Goal: Task Accomplishment & Management: Use online tool/utility

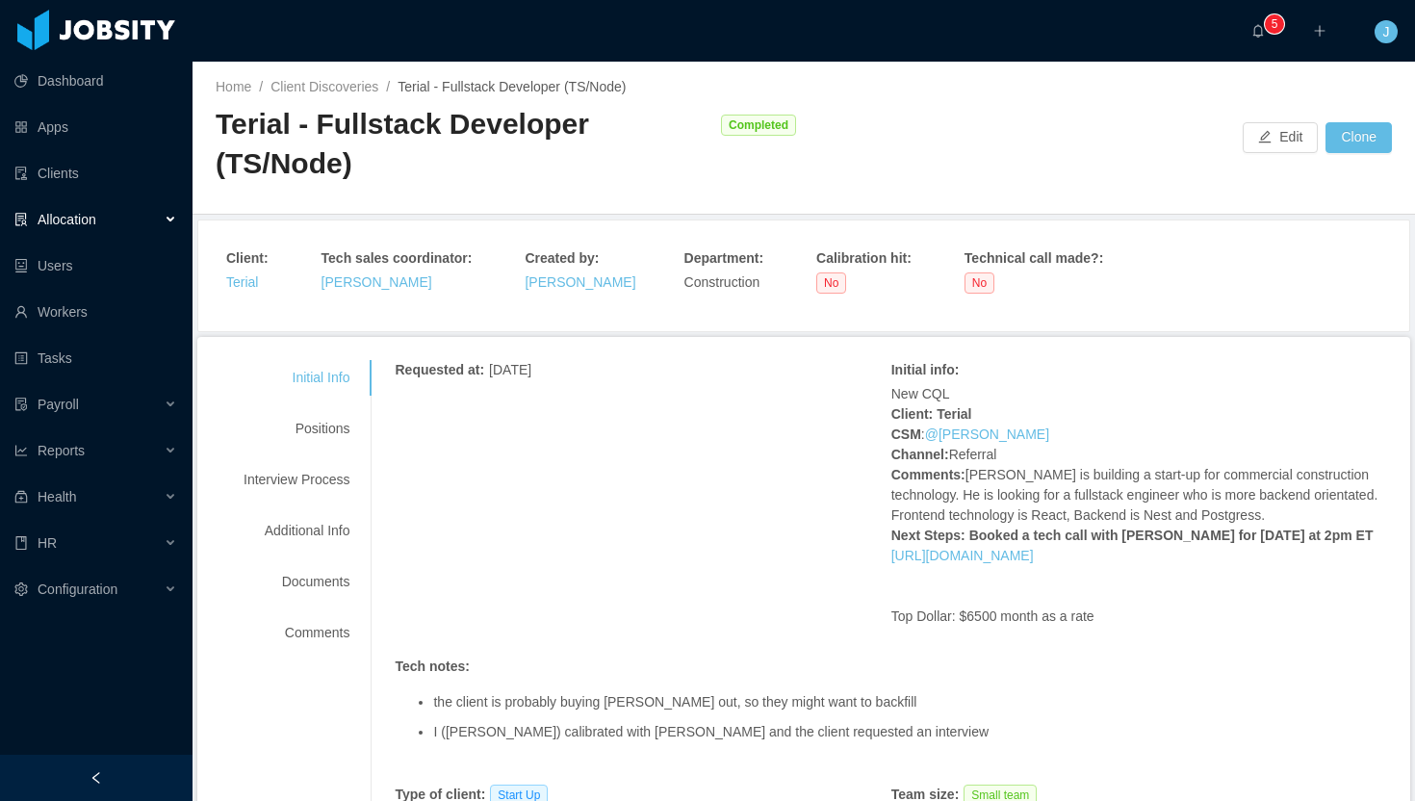
click at [170, 215] on div "Allocation" at bounding box center [96, 219] width 193 height 39
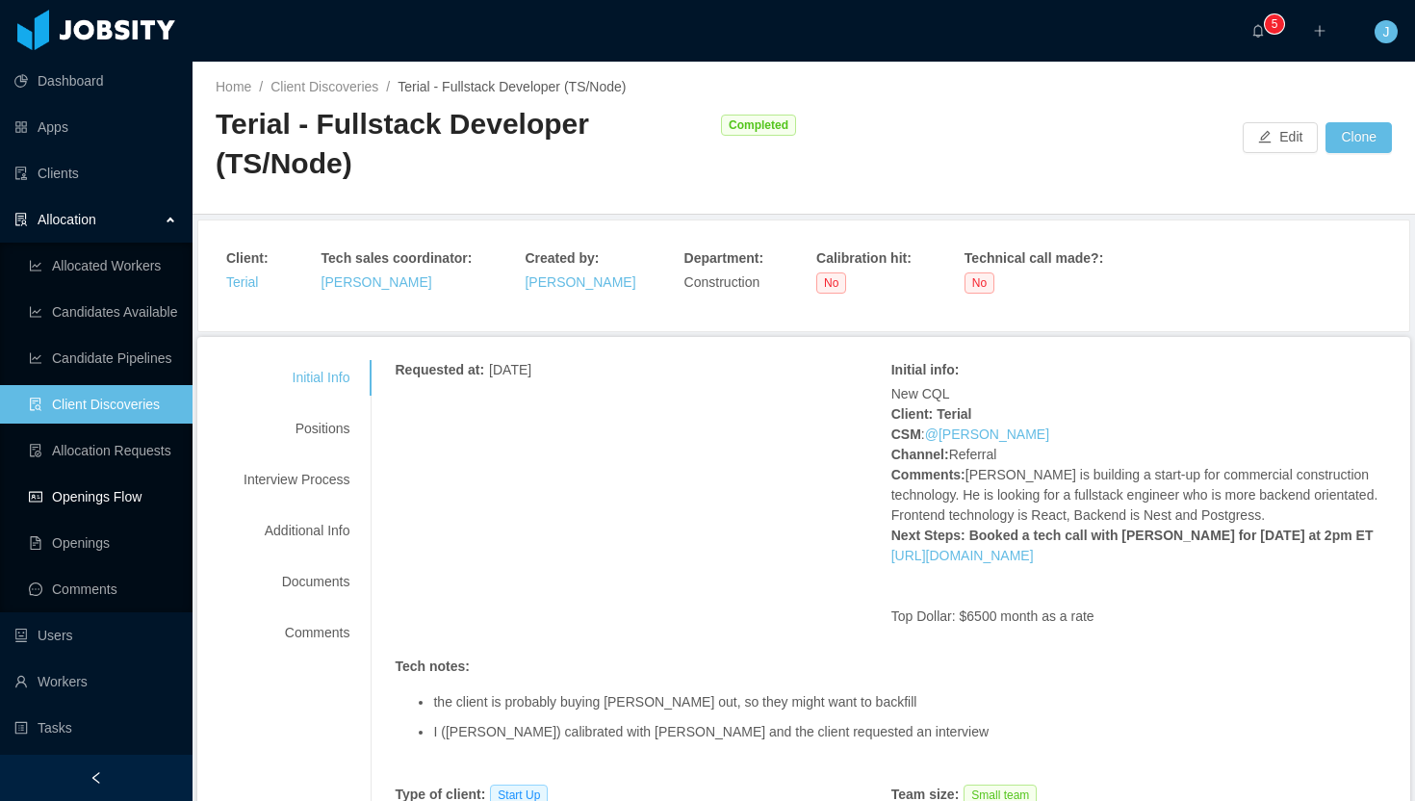
click at [124, 502] on link "Openings Flow" at bounding box center [103, 496] width 148 height 39
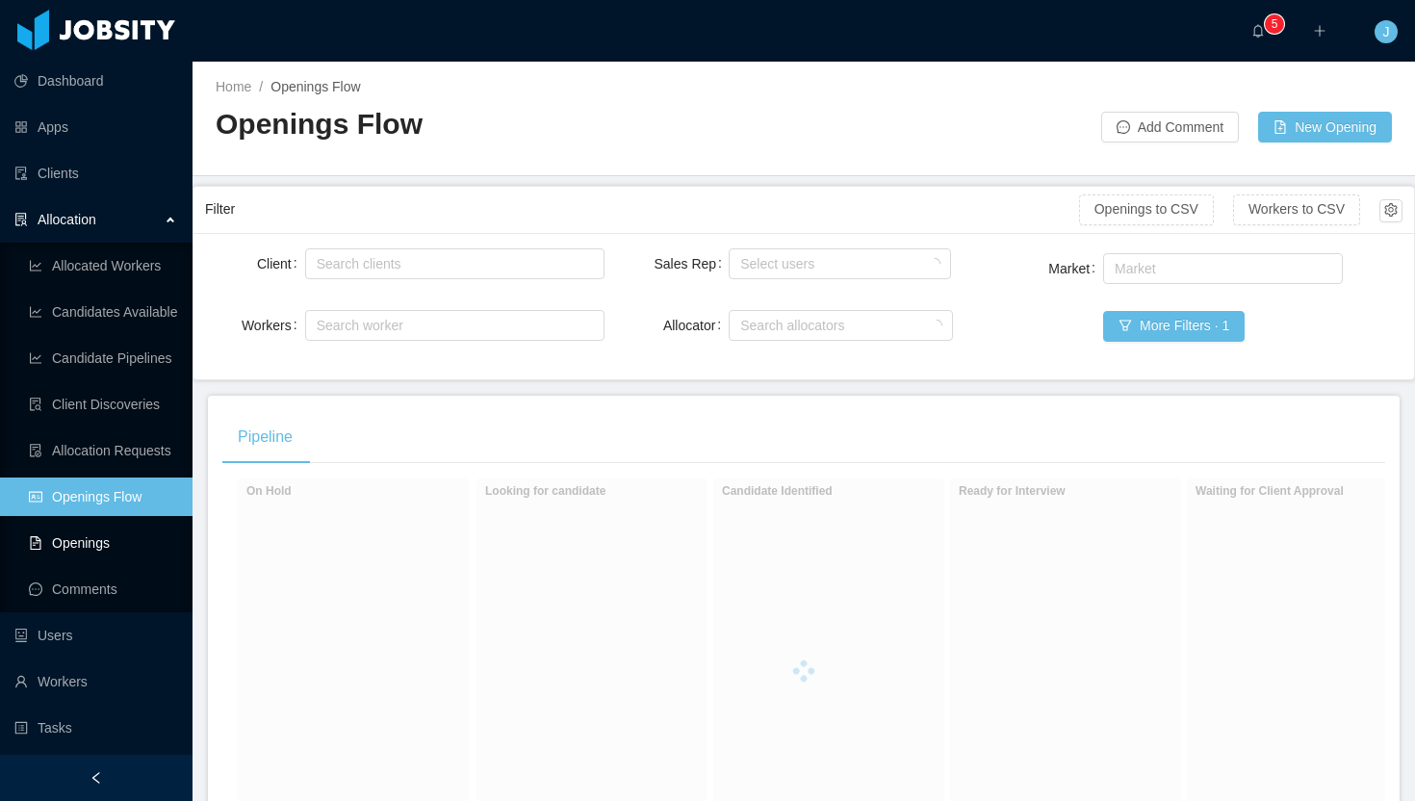
click at [112, 546] on link "Openings" at bounding box center [103, 543] width 148 height 39
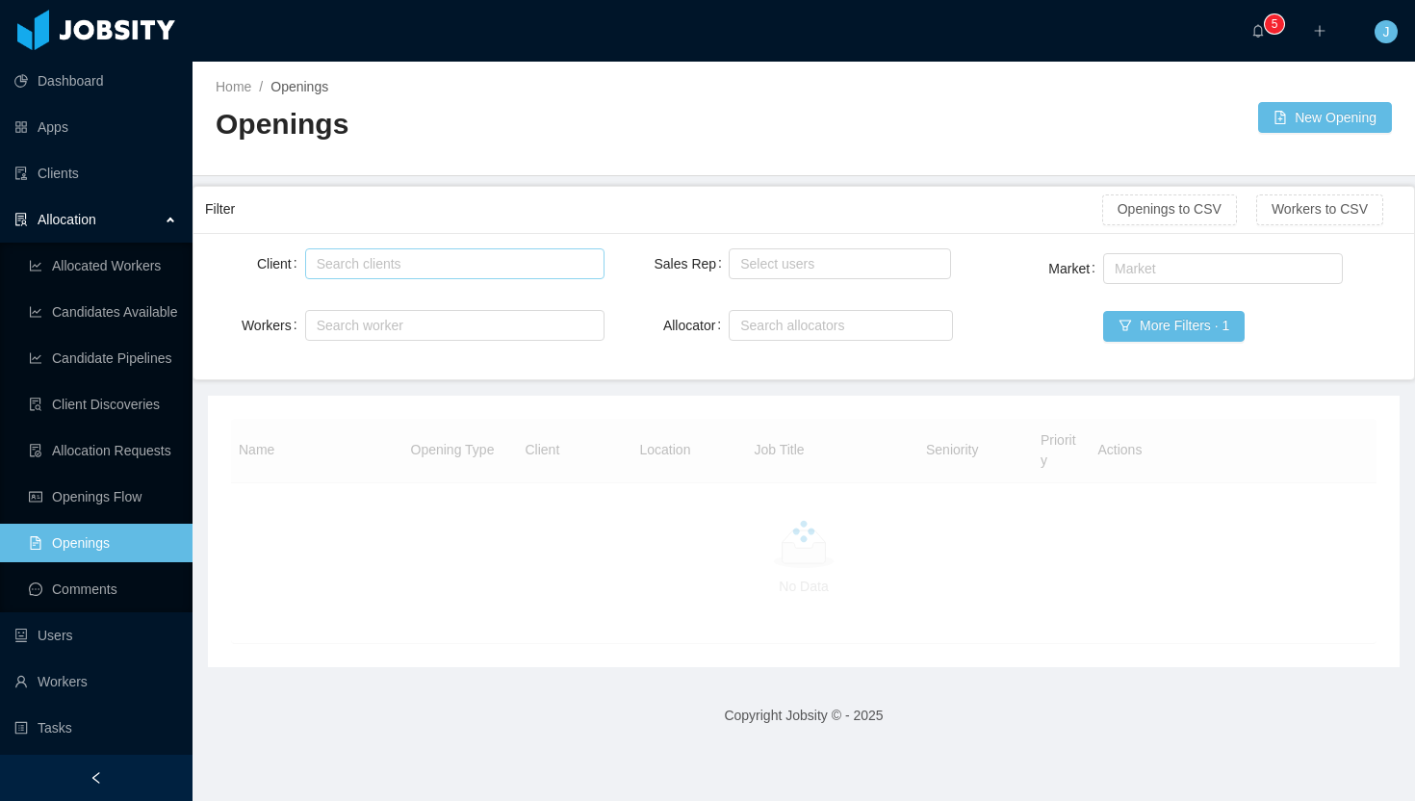
click at [452, 270] on div "Search clients" at bounding box center [451, 263] width 268 height 19
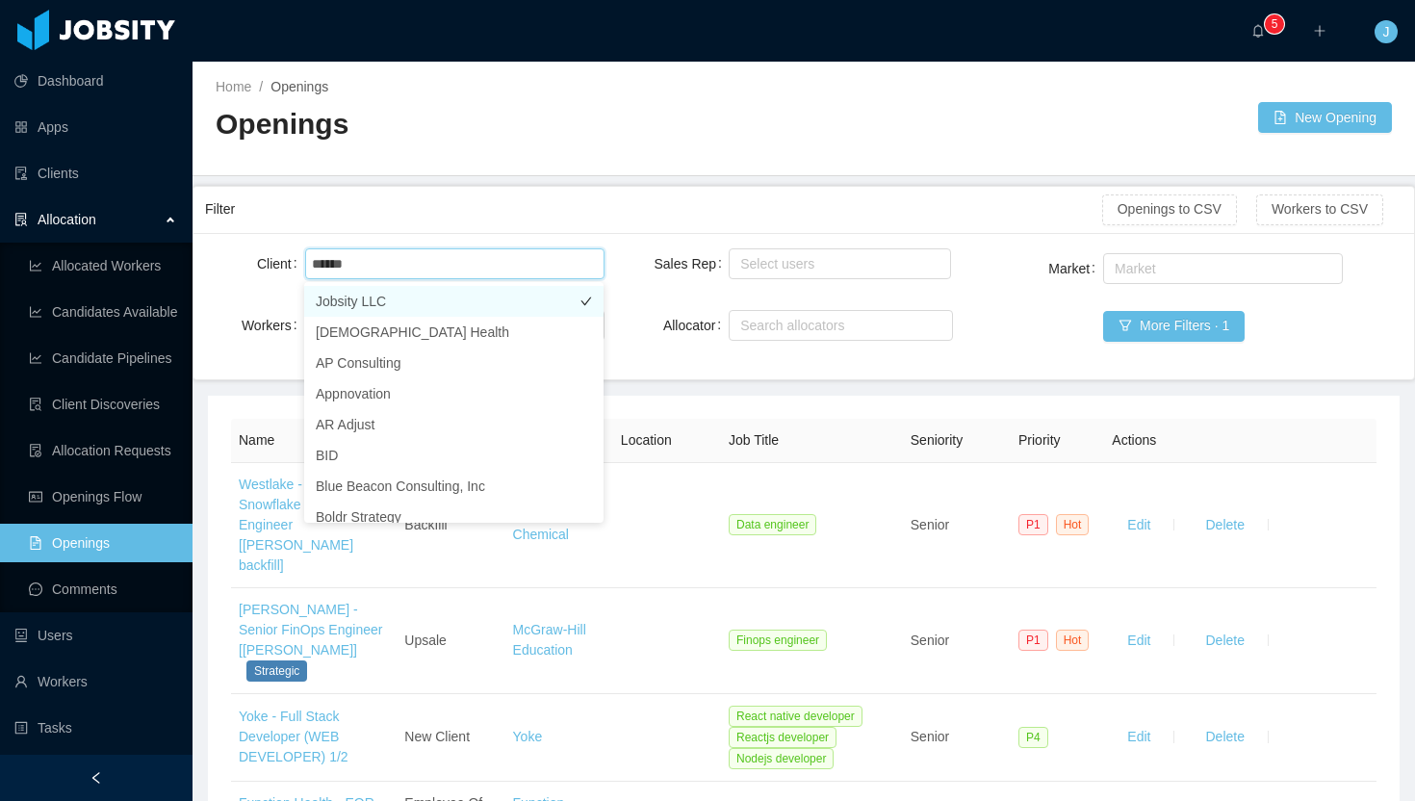
type input "*****"
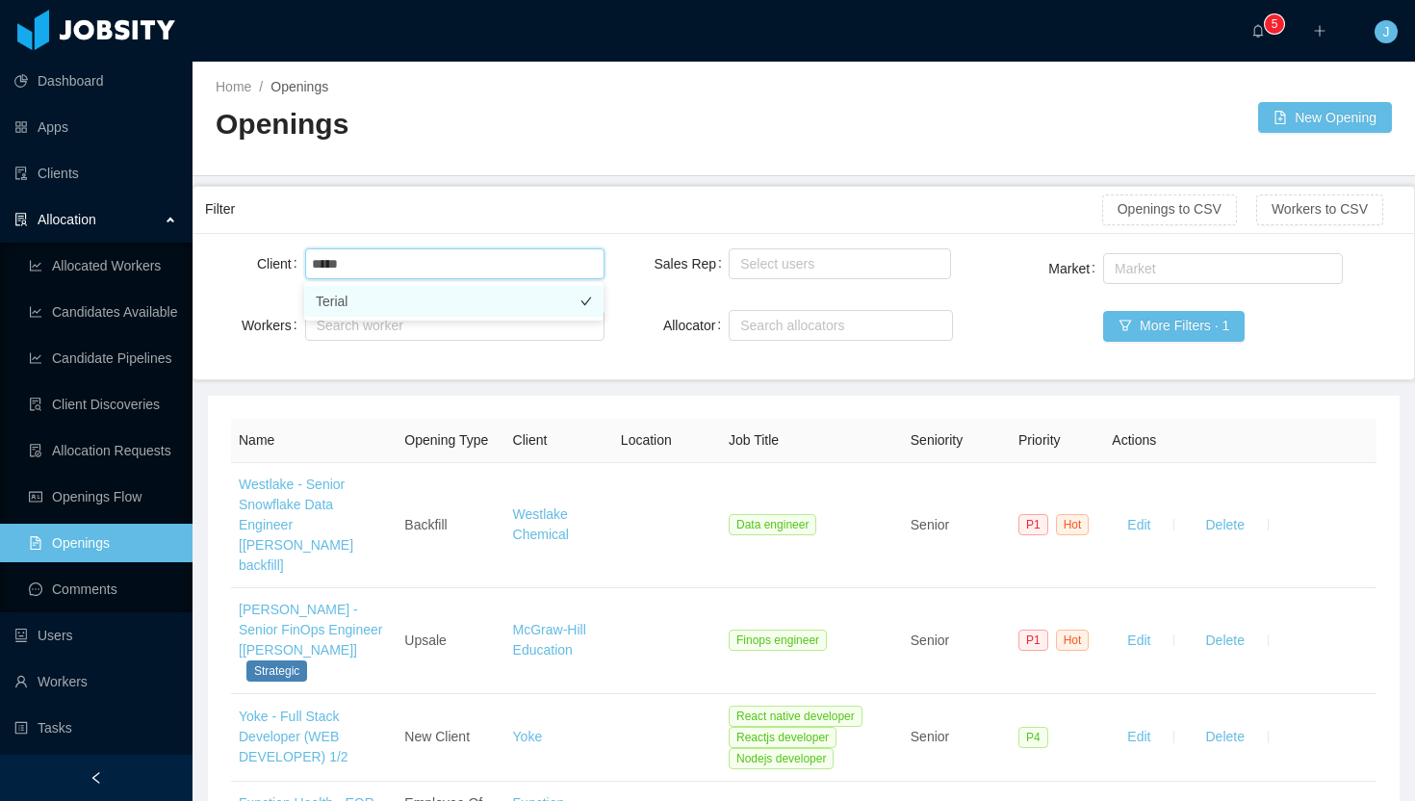
click at [403, 298] on li "Terial" at bounding box center [453, 301] width 299 height 31
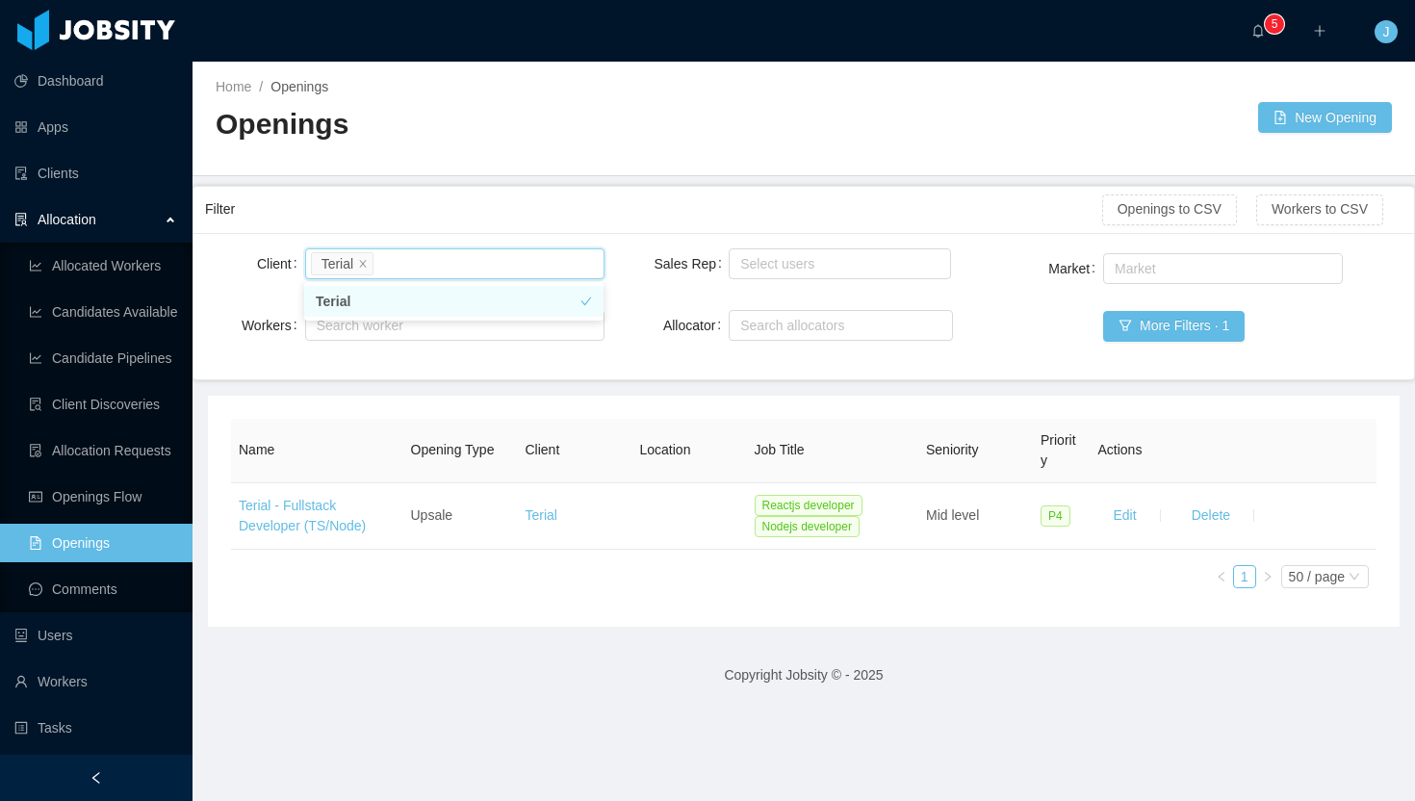
click at [649, 183] on main "Home / Openings / Openings New Opening Filter Openings to CSV Workers to CSV Cl…" at bounding box center [804, 431] width 1222 height 739
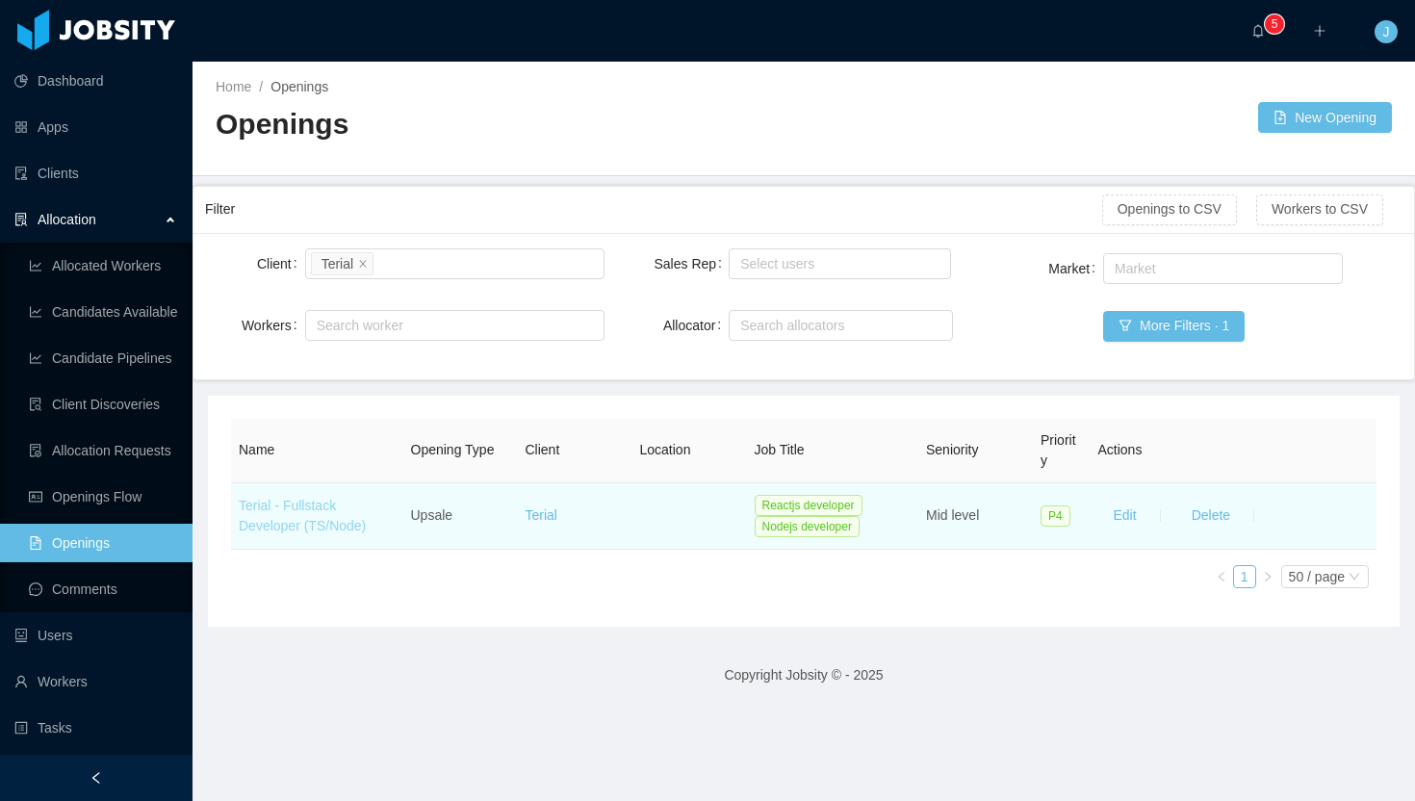
click at [342, 521] on link "Terial - Fullstack Developer (TS/Node)" at bounding box center [302, 516] width 127 height 36
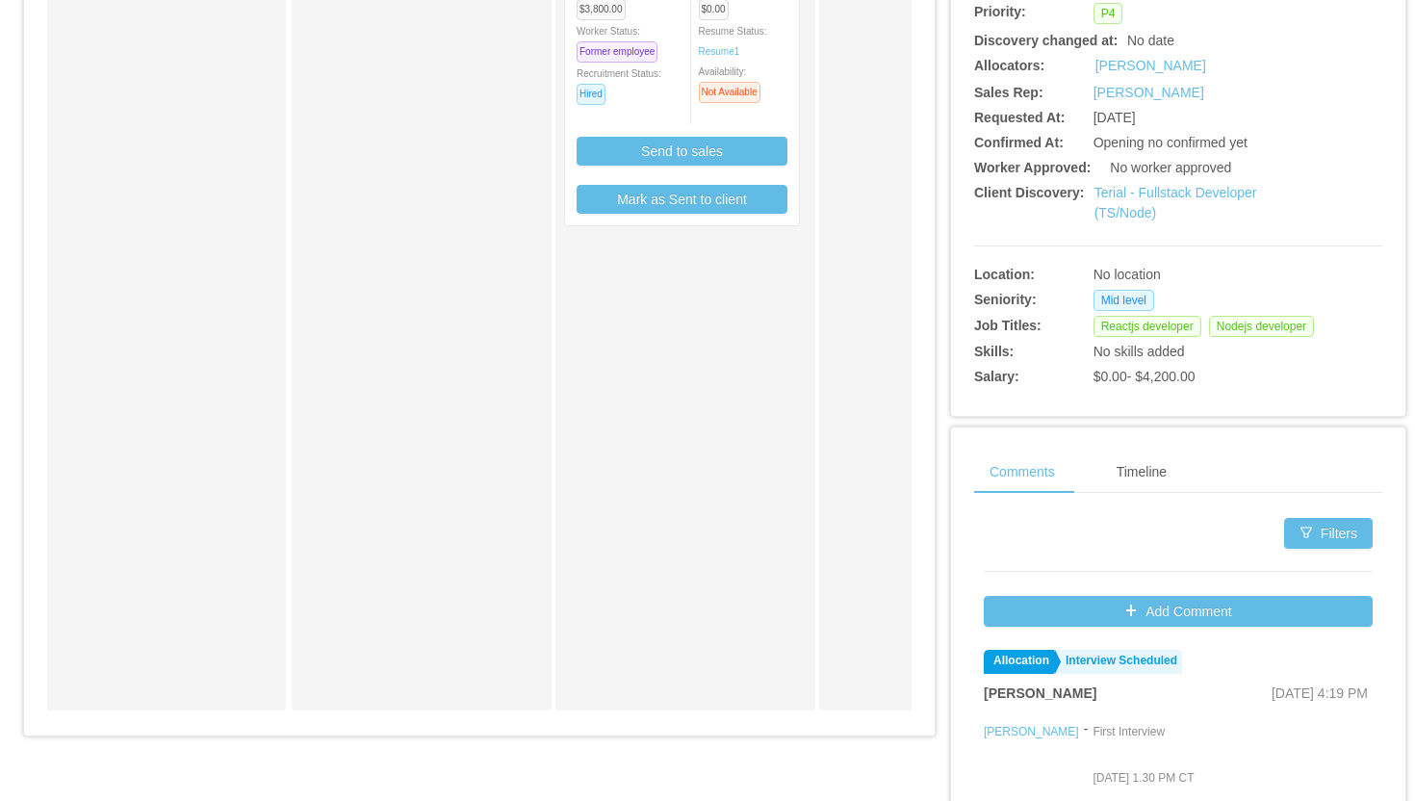
scroll to position [444, 0]
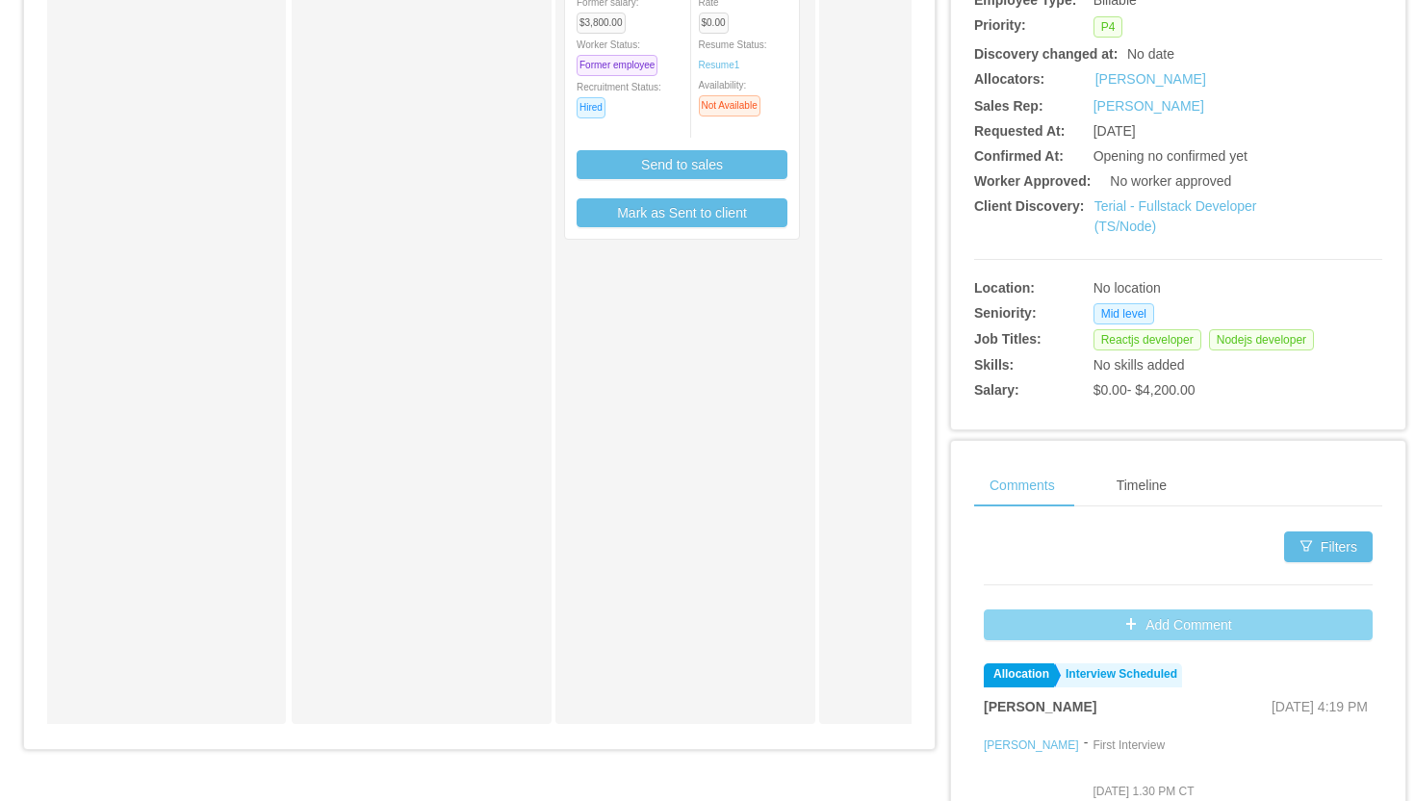
click at [1155, 622] on button "Add Comment" at bounding box center [1178, 624] width 389 height 31
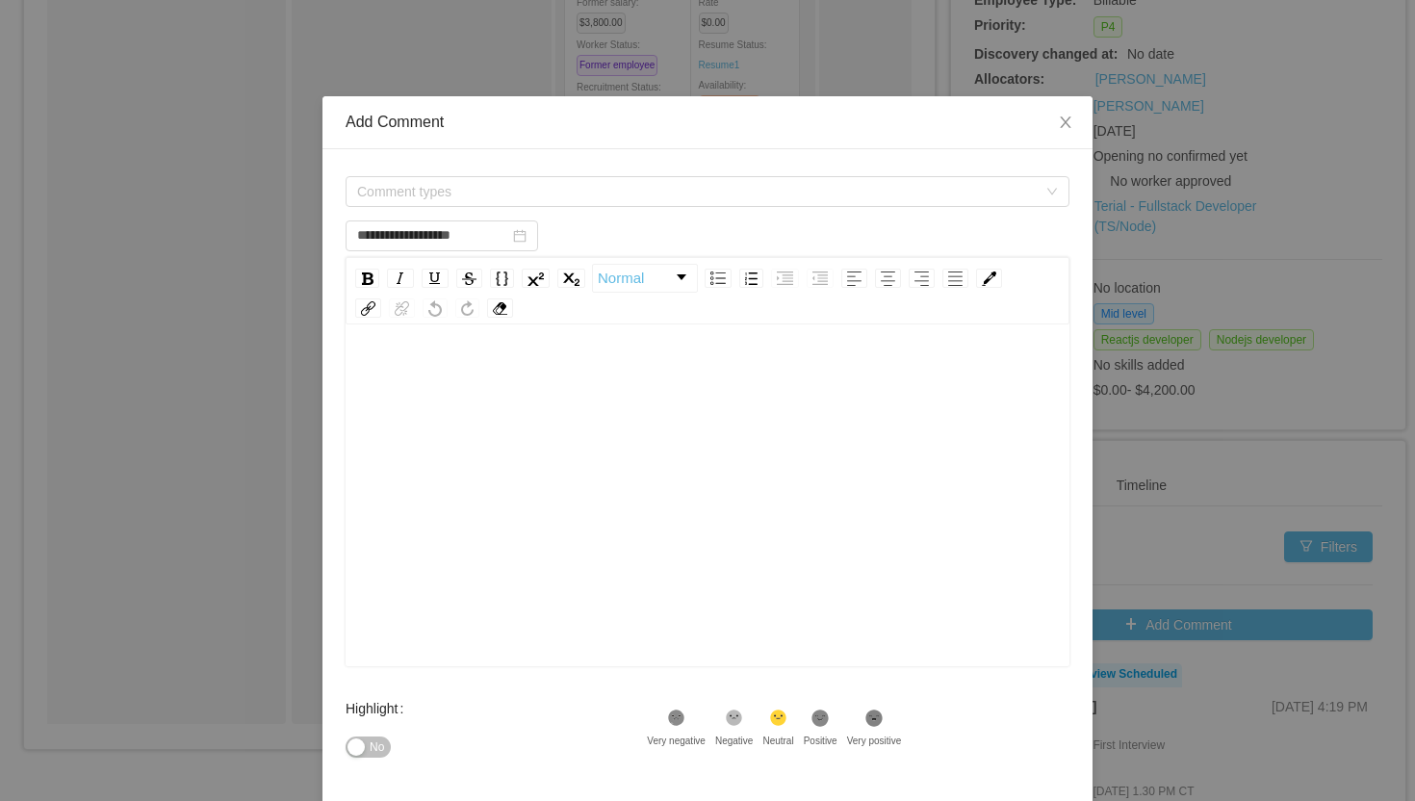
type input "**********"
click at [553, 189] on div "Comment types" at bounding box center [701, 191] width 688 height 29
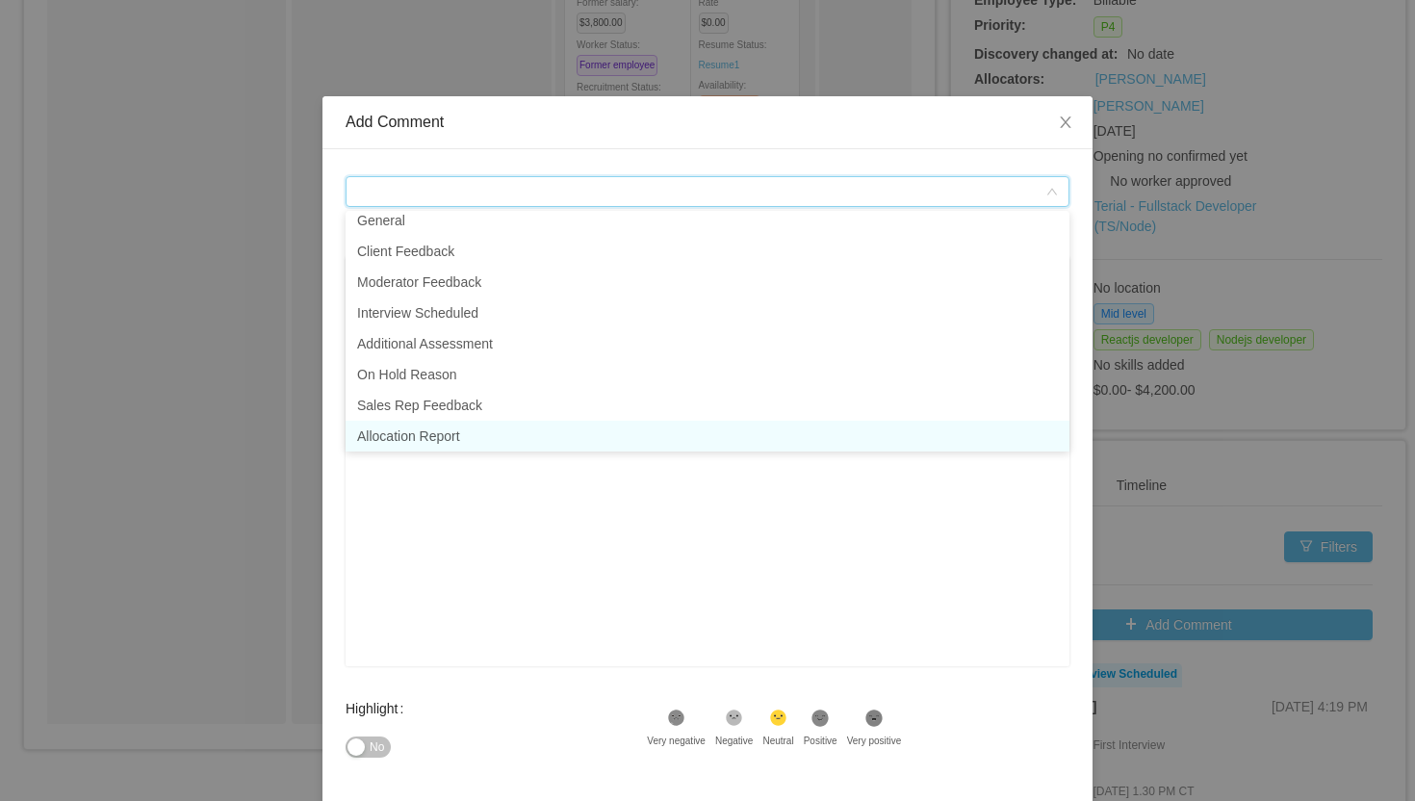
scroll to position [44, 0]
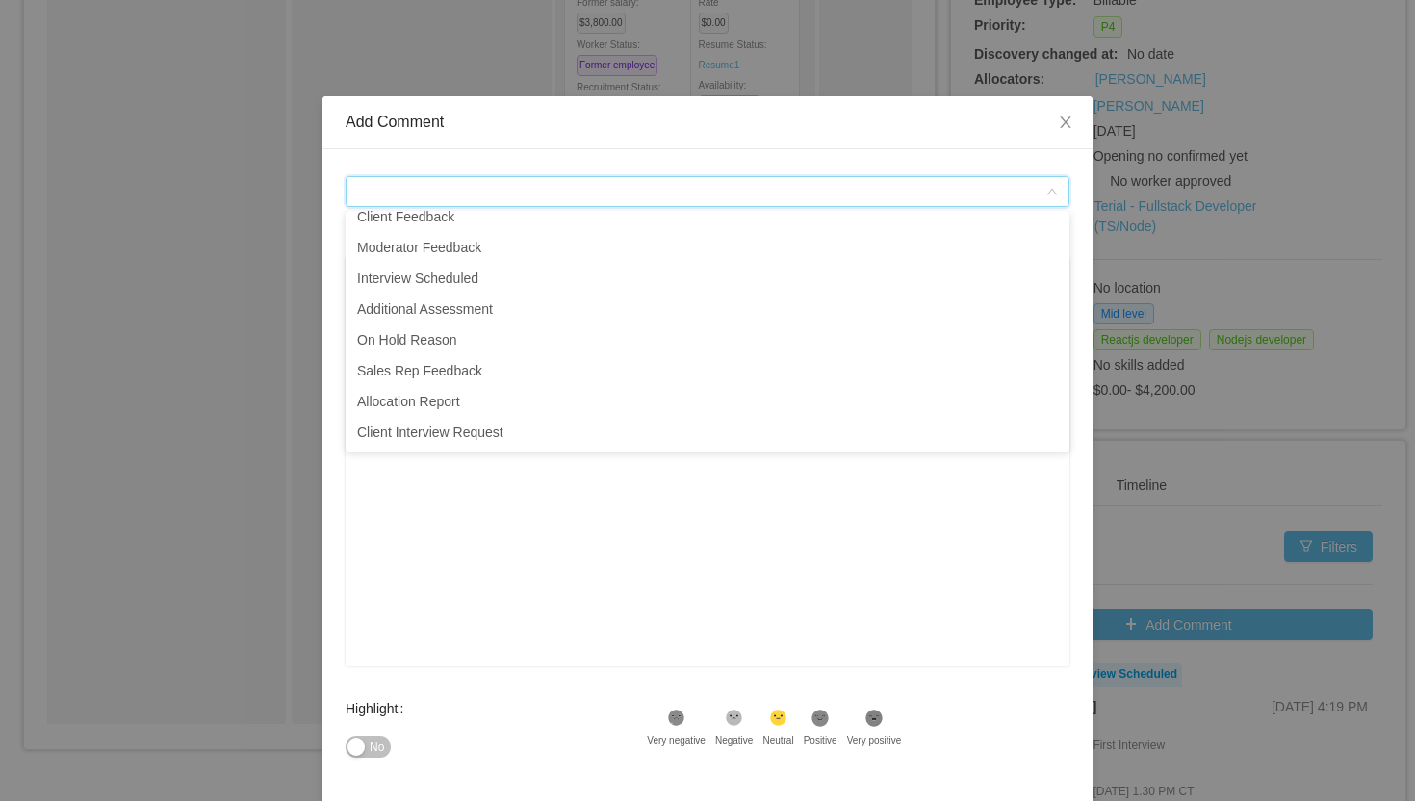
click at [505, 483] on div "rdw-editor" at bounding box center [708, 525] width 694 height 337
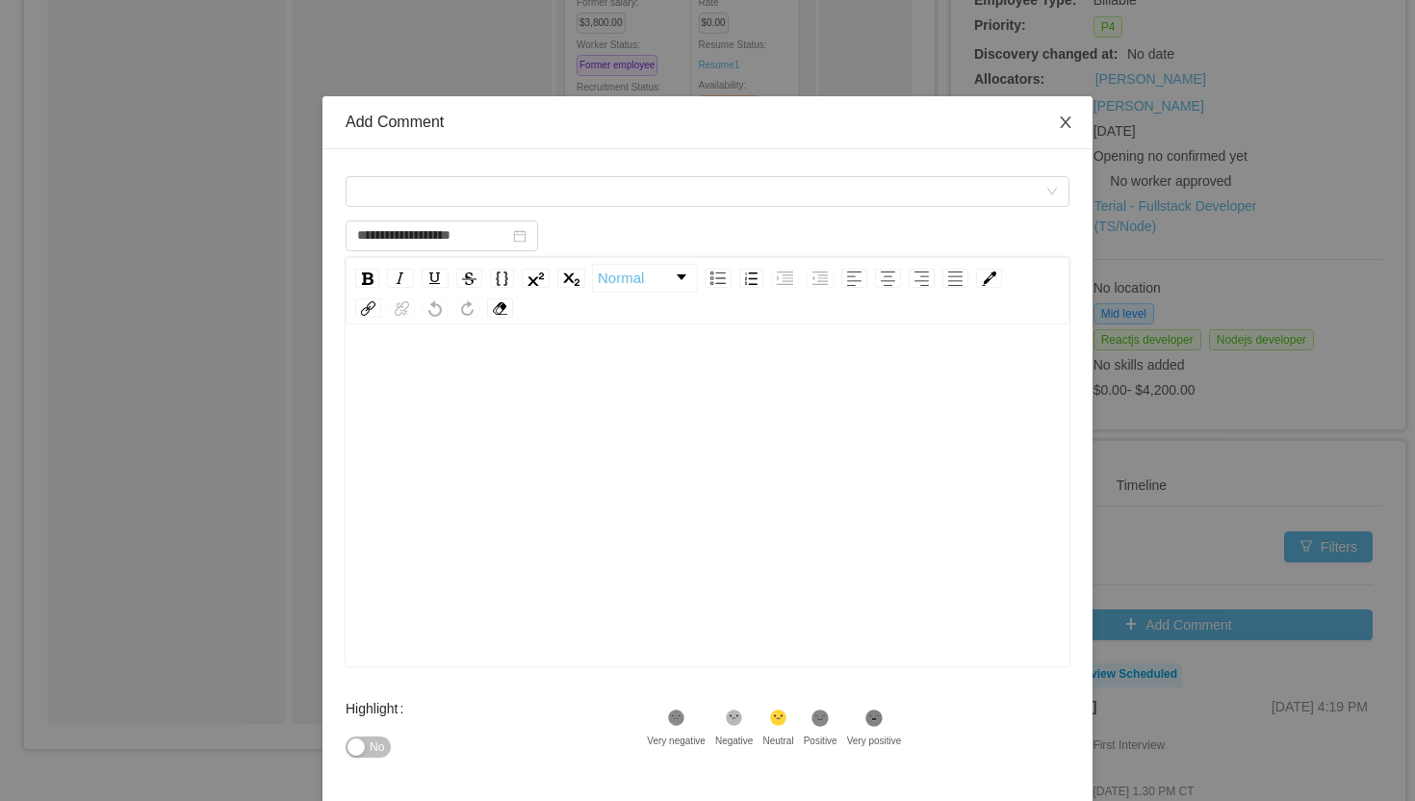
click at [1077, 121] on span "Close" at bounding box center [1066, 123] width 54 height 54
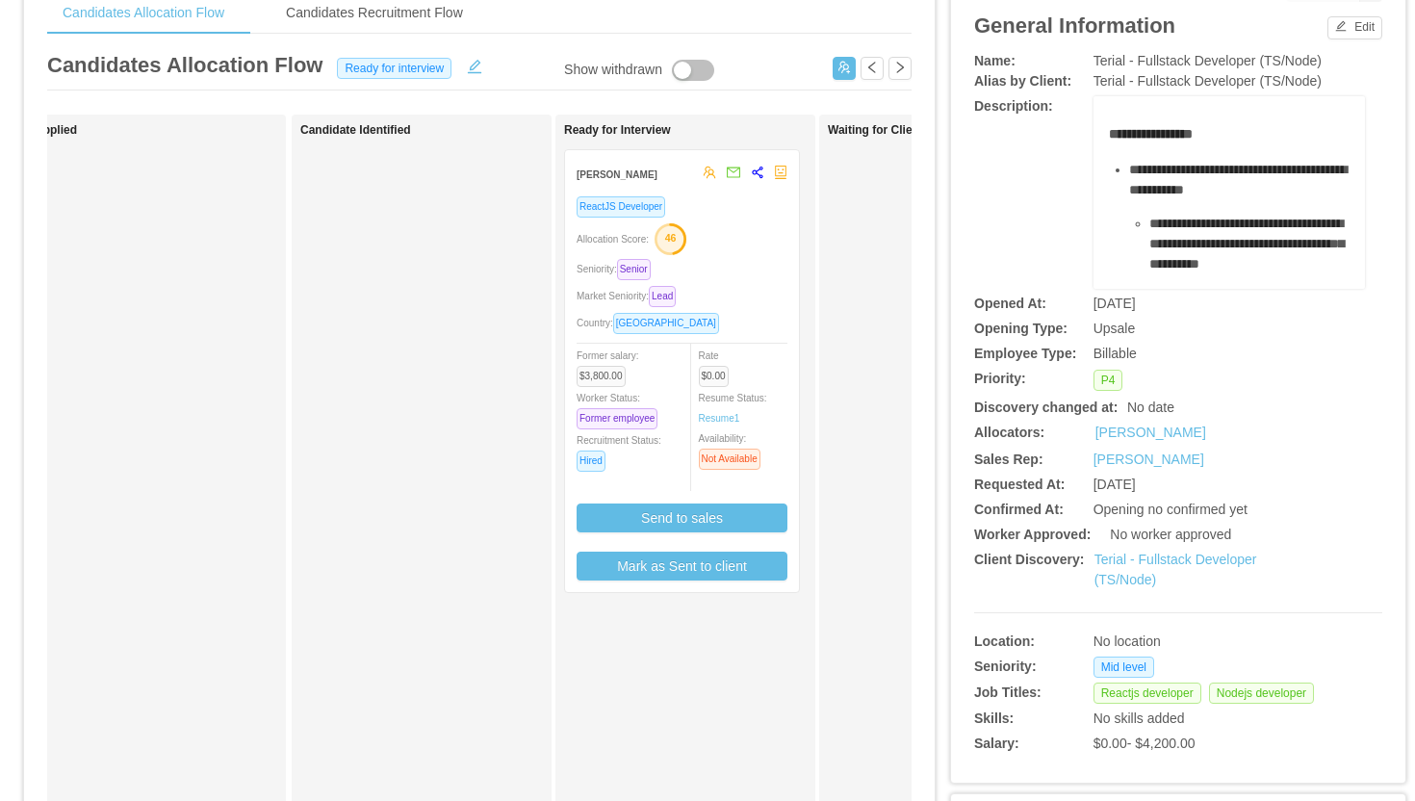
scroll to position [0, 0]
